Goal: Check status: Check status

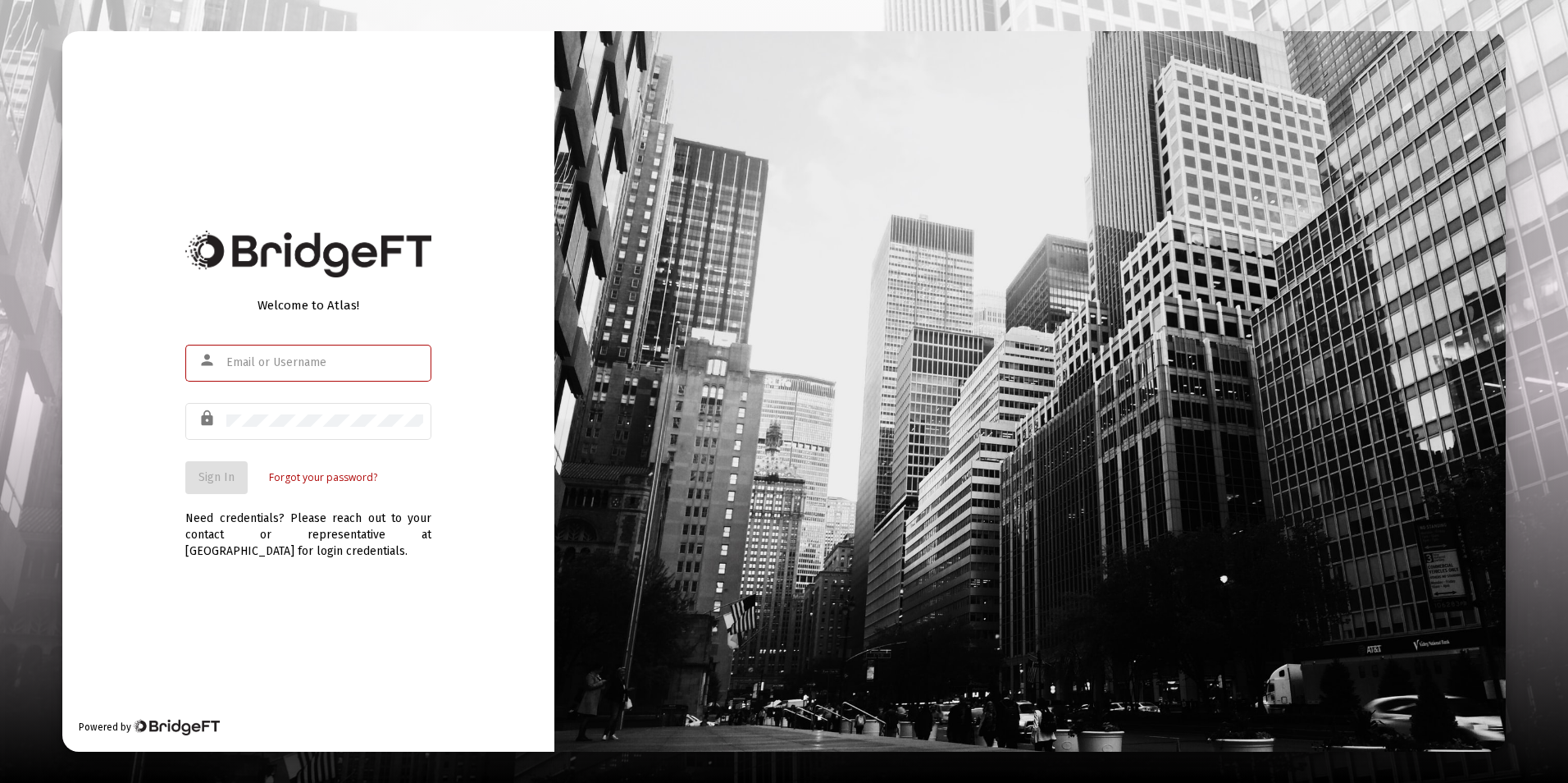
type input "[EMAIL_ADDRESS][DOMAIN_NAME]"
click at [237, 471] on button "Sign In" at bounding box center [217, 477] width 63 height 33
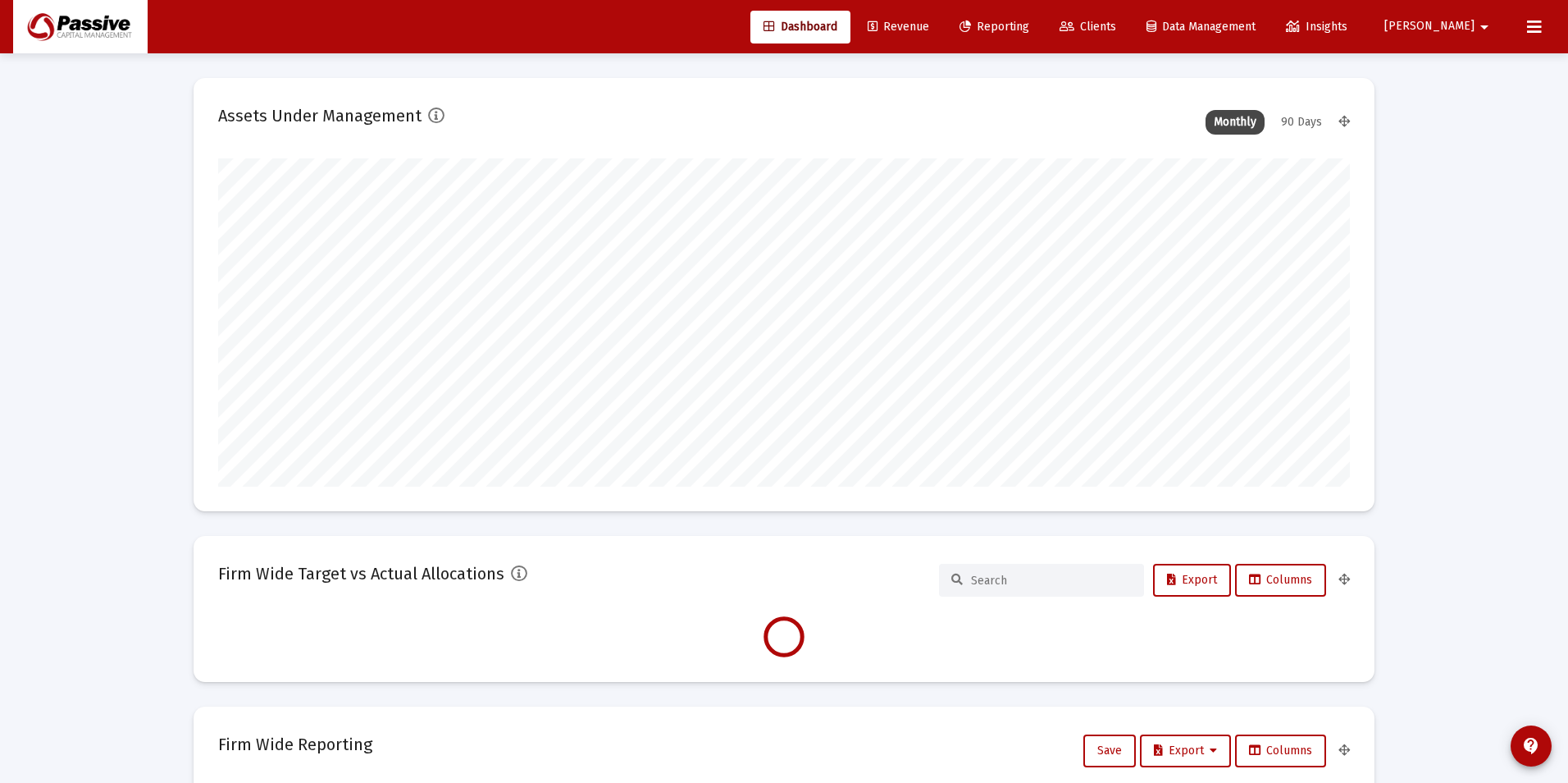
type input "[DATE]"
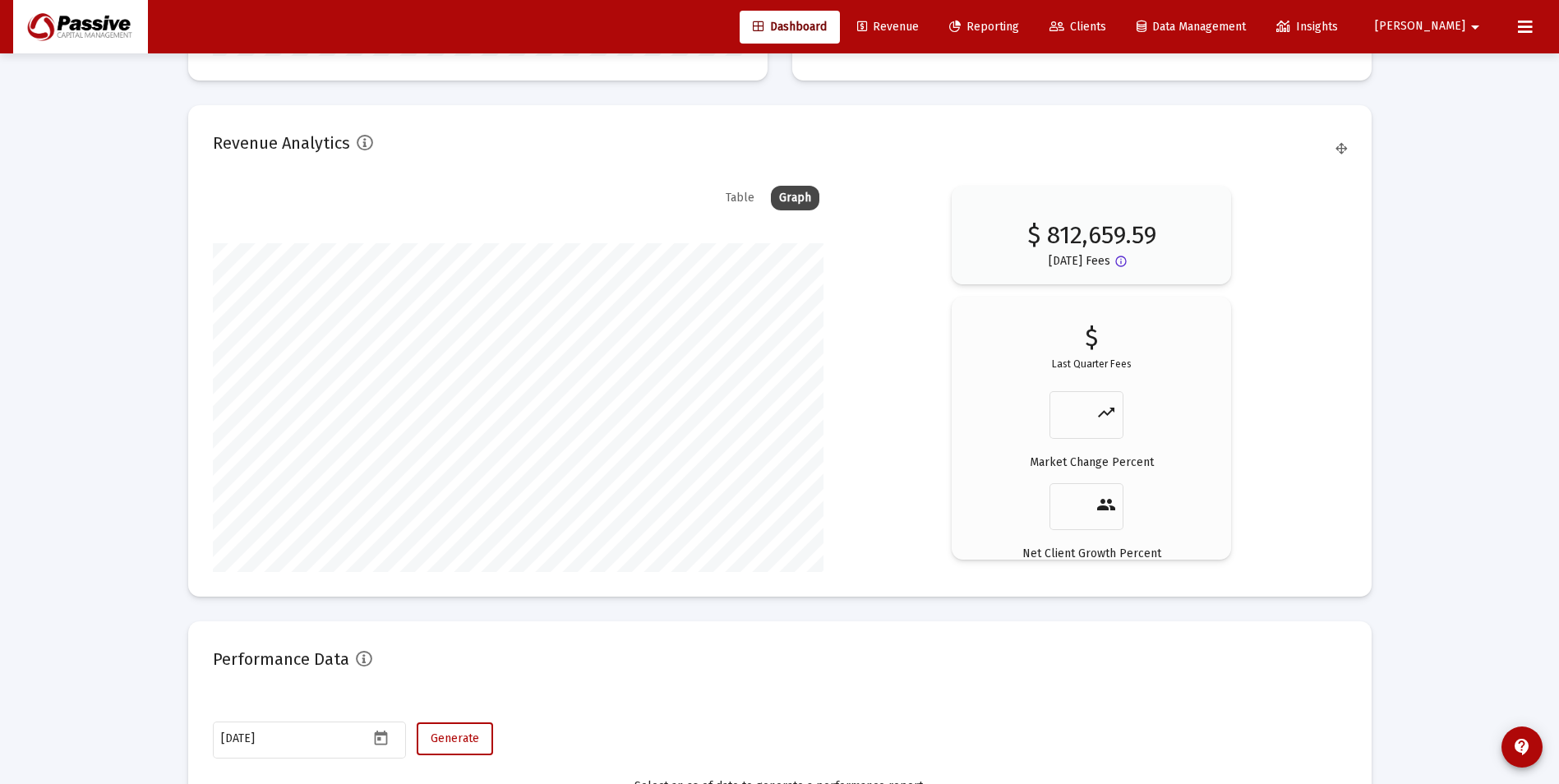
scroll to position [2201, 0]
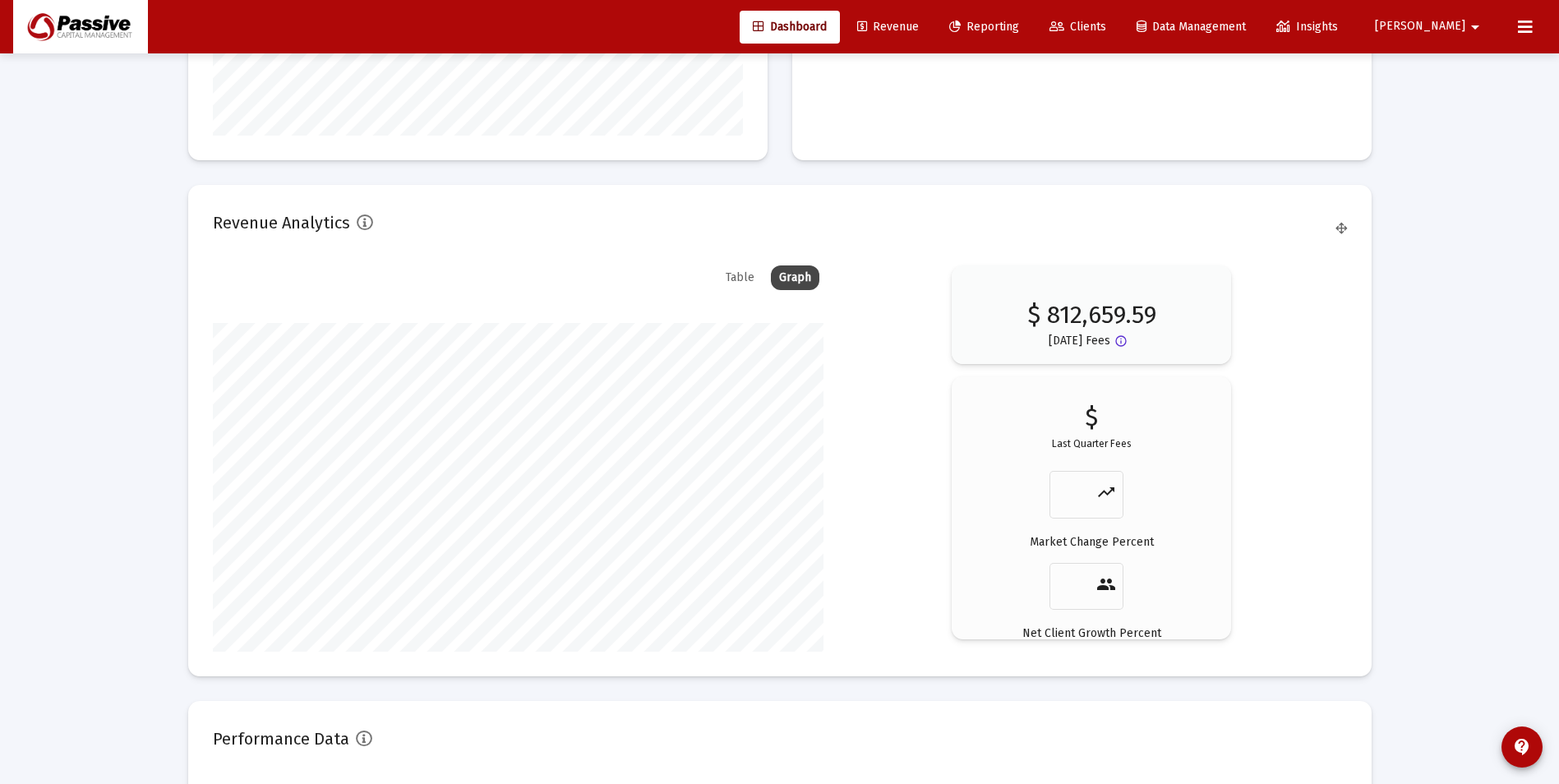
click at [740, 286] on div "Table" at bounding box center [740, 278] width 45 height 25
click at [780, 277] on div "Graph" at bounding box center [795, 278] width 49 height 25
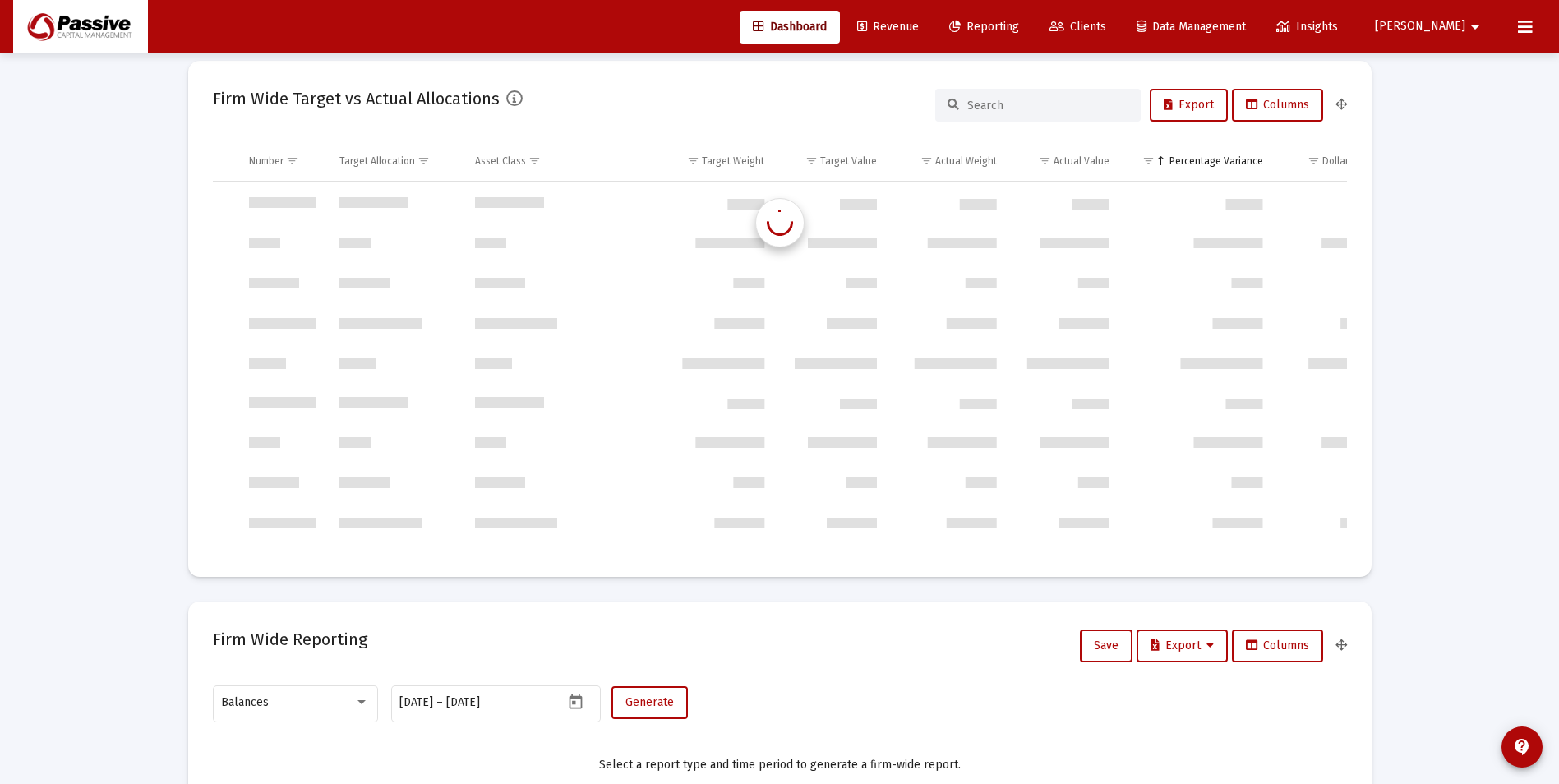
scroll to position [1578, 0]
